Goal: Task Accomplishment & Management: Complete application form

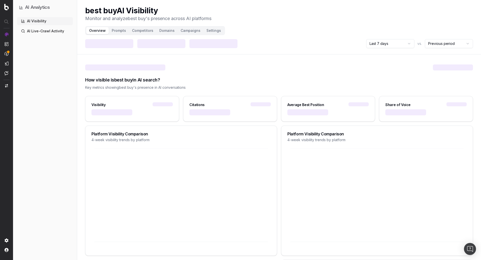
click at [114, 30] on button "Prompts" at bounding box center [119, 30] width 20 height 7
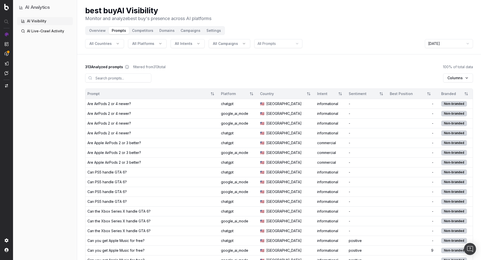
click at [121, 102] on div "Are AirPods 2 or 4 newer?" at bounding box center [109, 103] width 44 height 5
click at [139, 138] on td "Are Apple AirPods 2 or 3 better?" at bounding box center [151, 143] width 133 height 10
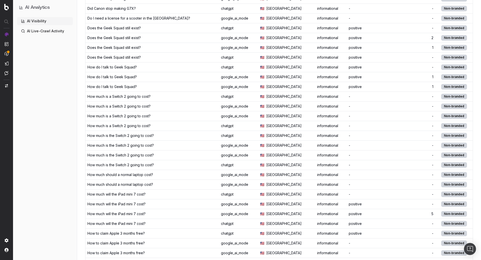
scroll to position [339, 0]
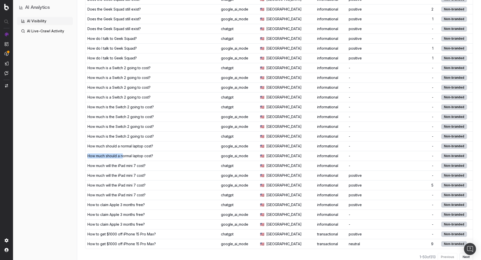
click at [124, 151] on td "How much should a normal laptop cost?" at bounding box center [151, 156] width 133 height 10
click at [126, 200] on td "How to claim Apple 3 months free?" at bounding box center [151, 205] width 133 height 10
click at [125, 173] on div "How much will the iPad mini 7 cost?" at bounding box center [116, 175] width 58 height 5
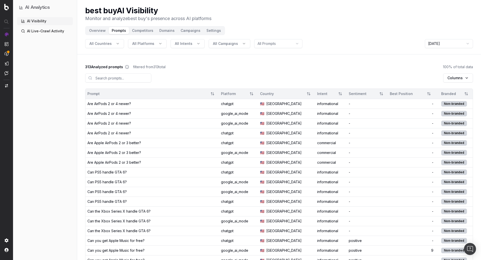
click at [150, 45] on span "All Platforms" at bounding box center [143, 43] width 22 height 5
click at [140, 63] on div "chatgpt" at bounding box center [145, 66] width 73 height 8
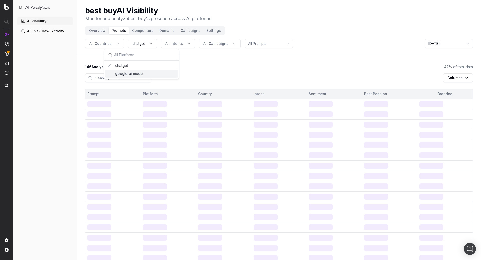
click at [233, 79] on div "Columns" at bounding box center [279, 78] width 388 height 19
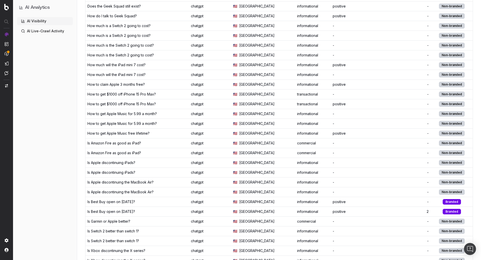
scroll to position [339, 0]
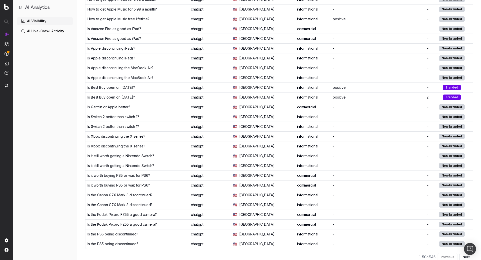
click at [130, 180] on td "Is it worth buying PS5 or wait for PS6?" at bounding box center [136, 185] width 103 height 10
click at [118, 141] on td "Is Xbox discontinuing the X series?" at bounding box center [136, 146] width 103 height 10
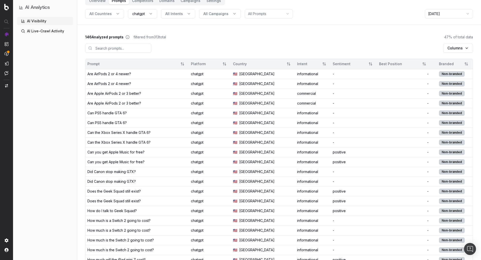
scroll to position [32, 0]
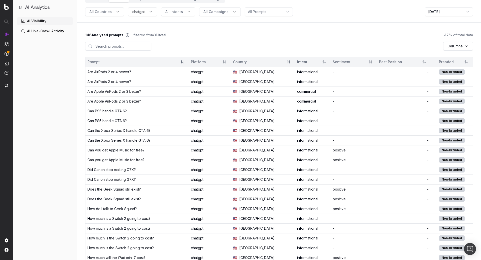
click at [144, 148] on div "Can you get Apple Music for free?" at bounding box center [136, 150] width 99 height 5
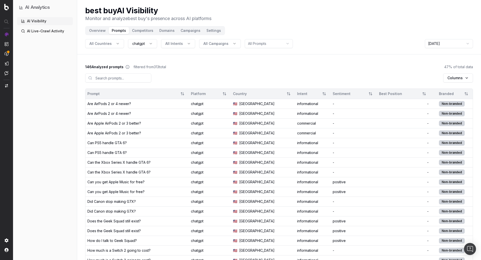
click at [144, 32] on button "Competitors" at bounding box center [142, 30] width 27 height 7
click at [191, 32] on button "Campaigns" at bounding box center [191, 30] width 26 height 7
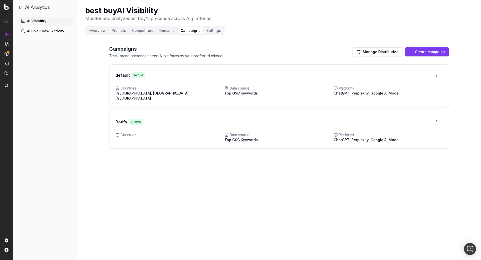
click at [184, 29] on button "Campaigns" at bounding box center [191, 30] width 26 height 7
click at [421, 50] on button "Create campaign" at bounding box center [427, 51] width 44 height 9
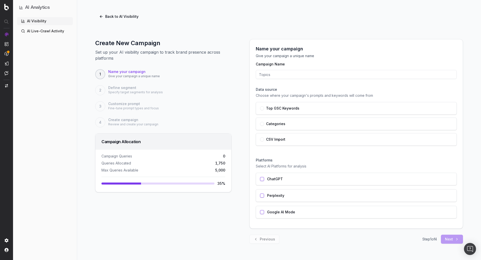
click at [280, 136] on div "CSV Import" at bounding box center [356, 139] width 201 height 13
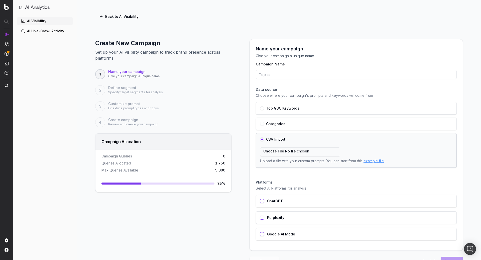
click at [280, 136] on div "CSV Import Upload a file with your custom prompts. You can start from this exam…" at bounding box center [356, 150] width 201 height 35
click at [266, 138] on label "CSV Import" at bounding box center [275, 139] width 19 height 4
click at [302, 107] on div "Top GSC Keywords" at bounding box center [356, 108] width 192 height 4
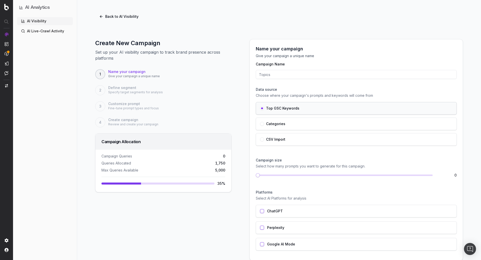
click at [290, 124] on div "Categories" at bounding box center [356, 124] width 192 height 4
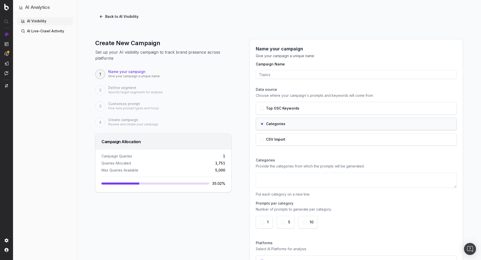
click at [293, 175] on textarea at bounding box center [356, 180] width 201 height 15
click at [99, 16] on button "Back to AI Visibility" at bounding box center [118, 16] width 47 height 9
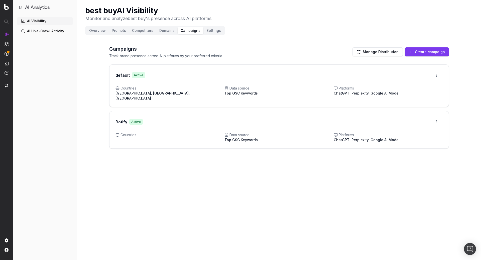
click at [431, 51] on button "Create campaign" at bounding box center [427, 51] width 44 height 9
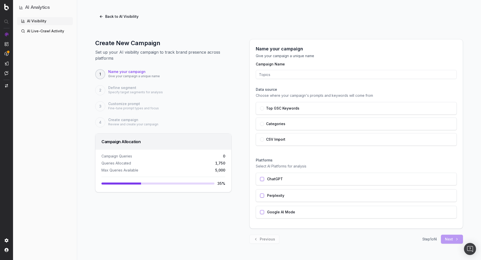
click at [267, 78] on input "Campaign Name" at bounding box center [356, 74] width 201 height 9
click at [272, 109] on label "Top GSC Keywords" at bounding box center [282, 108] width 33 height 4
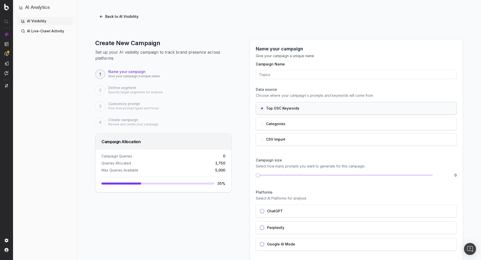
scroll to position [27, 0]
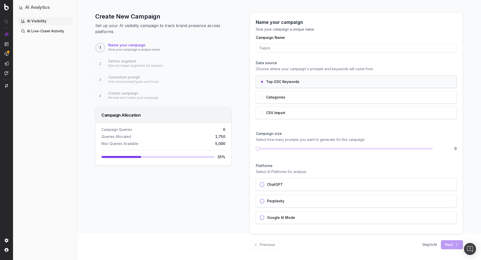
click at [266, 102] on div "Categories" at bounding box center [356, 97] width 201 height 13
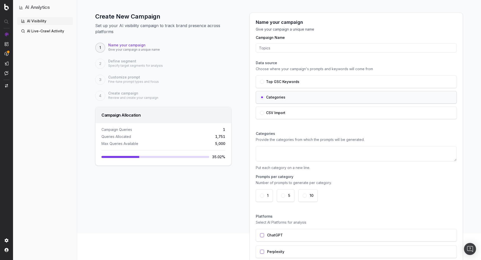
scroll to position [77, 0]
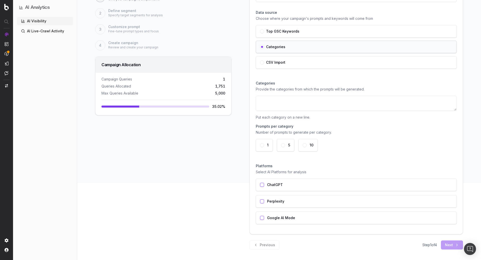
click at [278, 188] on div "ChatGPT" at bounding box center [356, 184] width 201 height 13
click at [352, 201] on div "Perplexity" at bounding box center [356, 201] width 201 height 13
click at [284, 143] on button "5" at bounding box center [283, 145] width 4 height 4
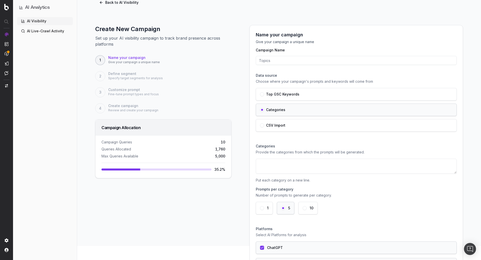
scroll to position [1, 0]
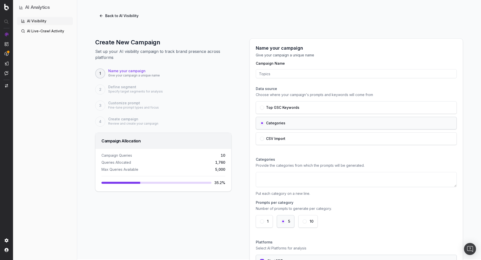
click at [270, 73] on input "Campaign Name" at bounding box center [356, 73] width 201 height 9
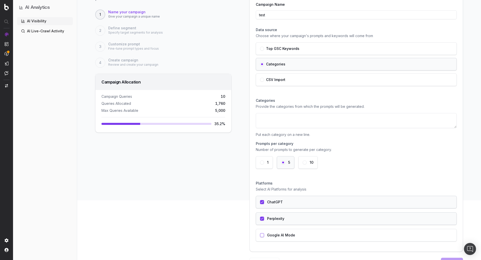
scroll to position [77, 0]
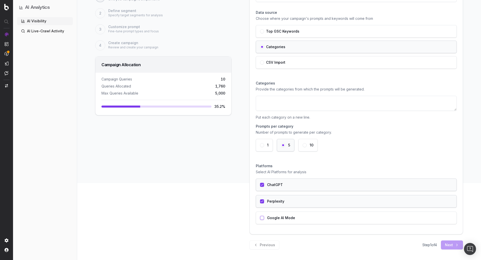
type input "test"
click at [449, 242] on div "Step 1 of 4 Next" at bounding box center [442, 244] width 41 height 9
click at [377, 220] on div "Google AI Mode" at bounding box center [356, 217] width 201 height 13
click at [325, 105] on textarea at bounding box center [356, 103] width 201 height 15
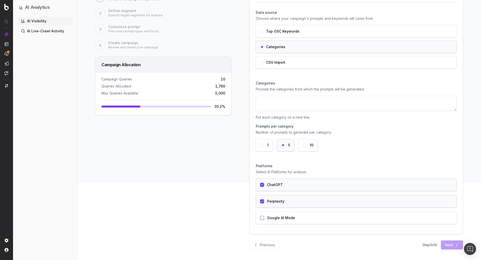
click at [307, 65] on div "CSV Import" at bounding box center [356, 62] width 201 height 13
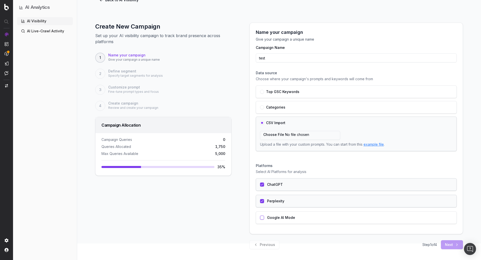
click at [333, 90] on div "Top GSC Keywords" at bounding box center [356, 92] width 192 height 4
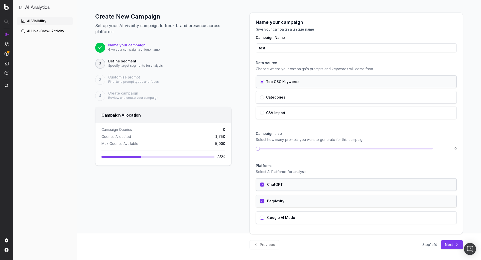
click at [453, 241] on button "Next" at bounding box center [452, 244] width 22 height 9
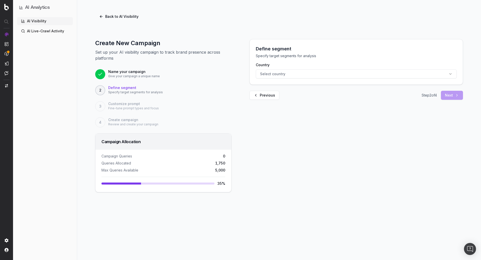
scroll to position [0, 0]
click at [324, 75] on button "Select country" at bounding box center [356, 73] width 201 height 9
click at [333, 97] on div "[GEOGRAPHIC_DATA]" at bounding box center [356, 96] width 73 height 8
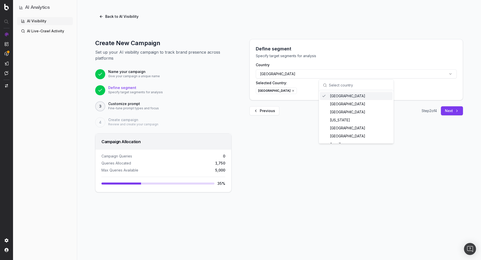
click at [307, 77] on button "[GEOGRAPHIC_DATA]" at bounding box center [356, 73] width 201 height 9
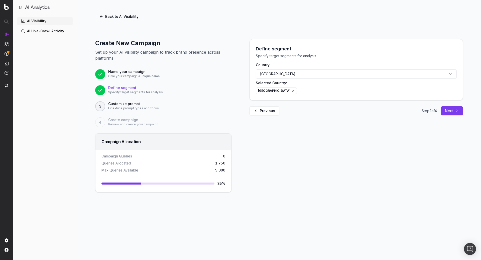
click at [307, 77] on button "[GEOGRAPHIC_DATA]" at bounding box center [356, 73] width 201 height 9
drag, startPoint x: 341, startPoint y: 127, endPoint x: 342, endPoint y: 131, distance: 4.3
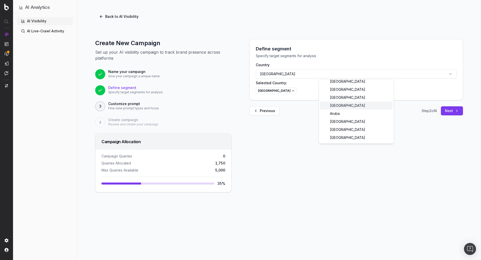
scroll to position [72, 0]
click at [342, 120] on div "[GEOGRAPHIC_DATA]" at bounding box center [356, 120] width 73 height 8
click at [341, 120] on div "[GEOGRAPHIC_DATA]" at bounding box center [356, 120] width 73 height 8
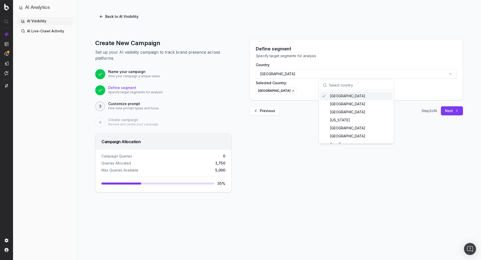
click at [451, 72] on button "[GEOGRAPHIC_DATA]" at bounding box center [356, 73] width 201 height 9
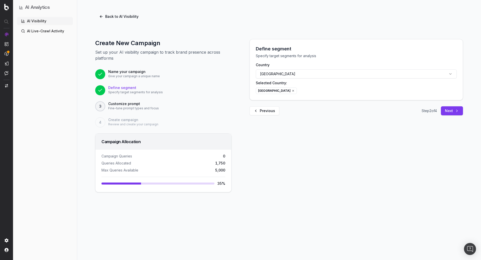
click at [422, 78] on button "[GEOGRAPHIC_DATA]" at bounding box center [356, 73] width 201 height 9
click at [356, 104] on div "[GEOGRAPHIC_DATA]" at bounding box center [356, 104] width 73 height 8
click at [342, 111] on div "[GEOGRAPHIC_DATA]" at bounding box center [356, 112] width 73 height 8
